Goal: Information Seeking & Learning: Learn about a topic

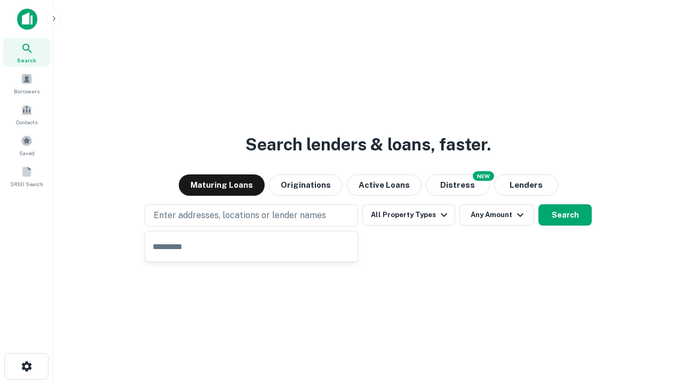
type input "**********"
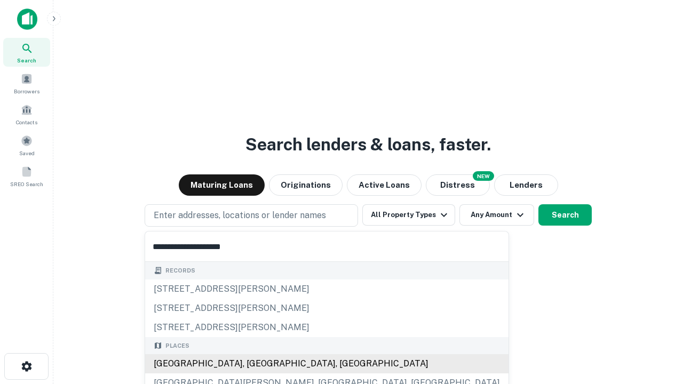
click at [255, 364] on div "[GEOGRAPHIC_DATA], [GEOGRAPHIC_DATA], [GEOGRAPHIC_DATA]" at bounding box center [326, 363] width 363 height 19
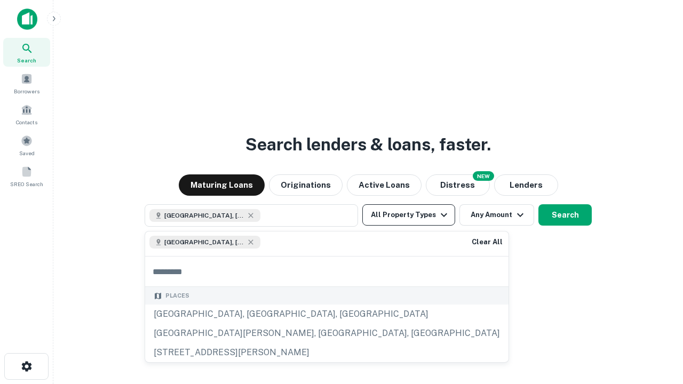
click at [409, 215] on button "All Property Types" at bounding box center [408, 214] width 93 height 21
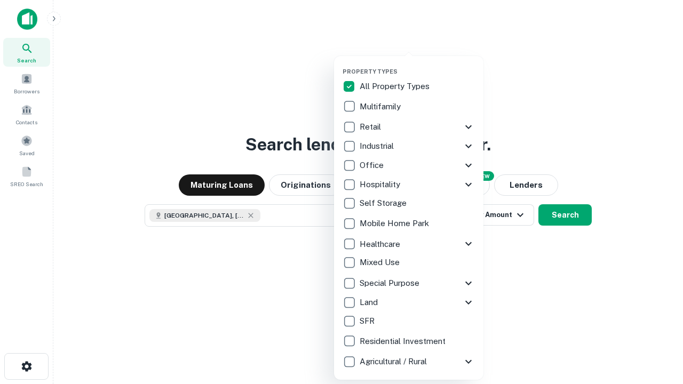
click at [417, 65] on button "button" at bounding box center [417, 65] width 149 height 1
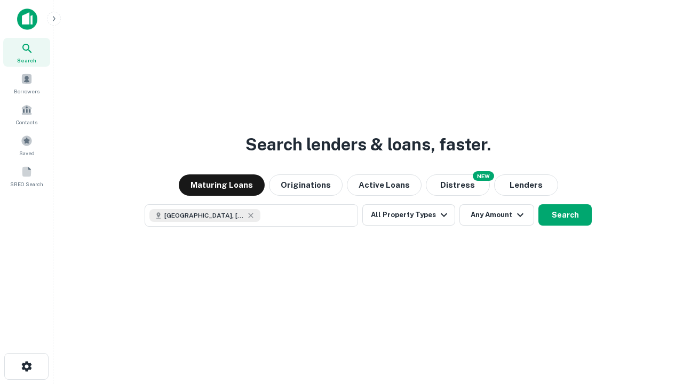
scroll to position [17, 0]
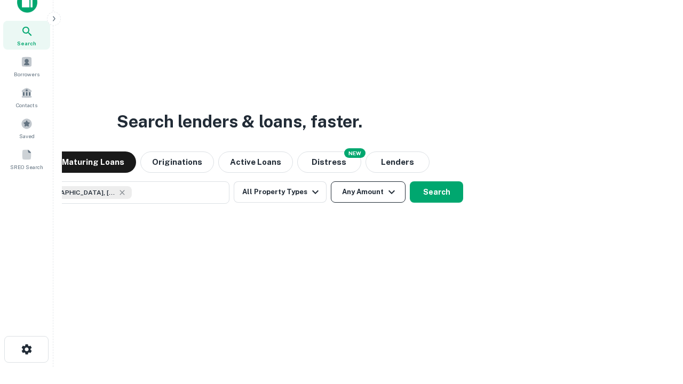
click at [331, 181] on button "Any Amount" at bounding box center [368, 191] width 75 height 21
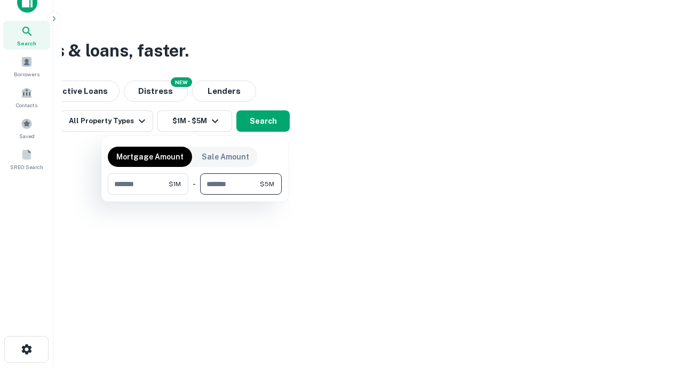
type input "*******"
click at [195, 195] on button "button" at bounding box center [195, 195] width 174 height 1
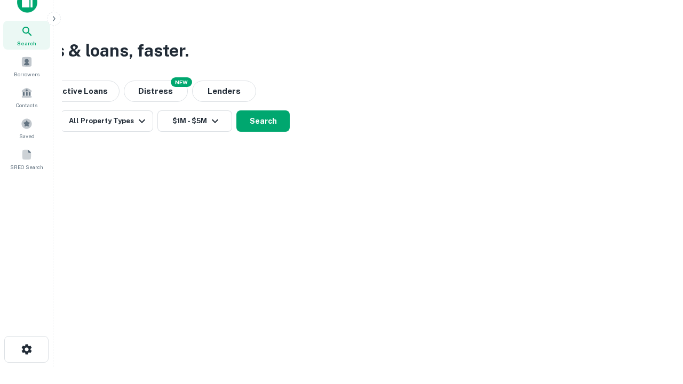
scroll to position [17, 0]
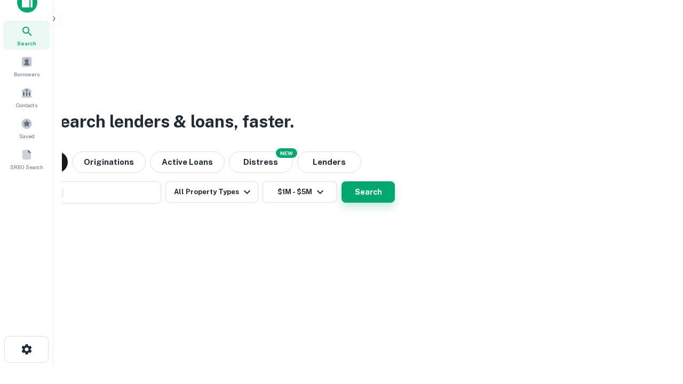
click at [342, 181] on button "Search" at bounding box center [368, 191] width 53 height 21
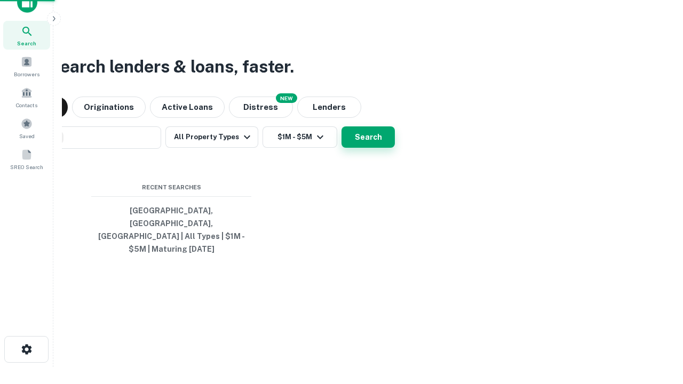
scroll to position [35, 302]
